Goal: Information Seeking & Learning: Learn about a topic

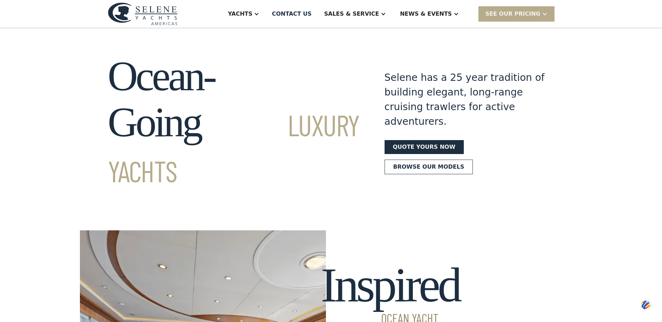
click at [252, 11] on div "Yachts" at bounding box center [240, 14] width 24 height 8
click at [266, 21] on div "Yachts" at bounding box center [243, 14] width 45 height 28
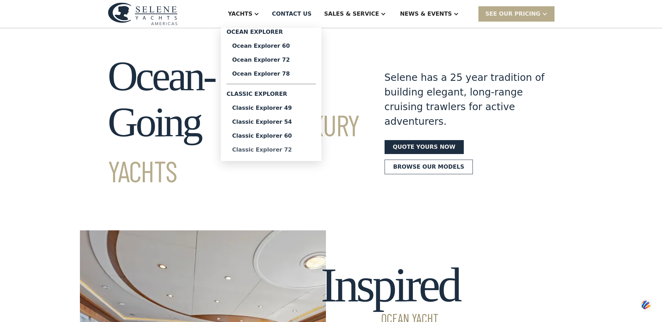
click at [305, 148] on div "Classic Explorer 72" at bounding box center [271, 150] width 78 height 6
